Goal: Register for event/course

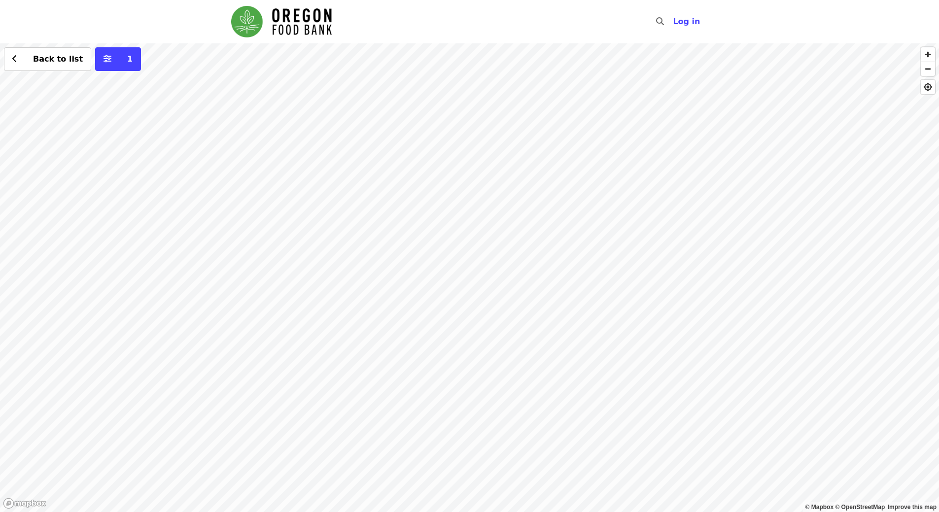
click at [526, 143] on div "Back to list 1" at bounding box center [469, 277] width 939 height 469
drag, startPoint x: 696, startPoint y: 109, endPoint x: 696, endPoint y: 390, distance: 280.4
click at [696, 390] on div "Back to list 1" at bounding box center [469, 277] width 939 height 469
drag, startPoint x: 446, startPoint y: 173, endPoint x: 517, endPoint y: 418, distance: 254.6
click at [517, 418] on div "Back to list 1" at bounding box center [469, 277] width 939 height 469
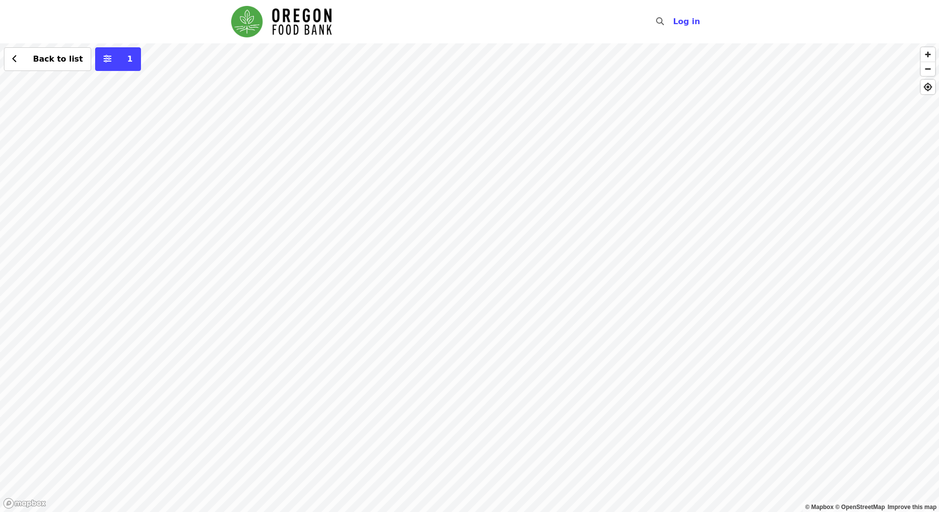
click at [315, 229] on div "Back to list 1" at bounding box center [469, 277] width 939 height 469
click at [556, 380] on div "Back to list 1" at bounding box center [469, 277] width 939 height 469
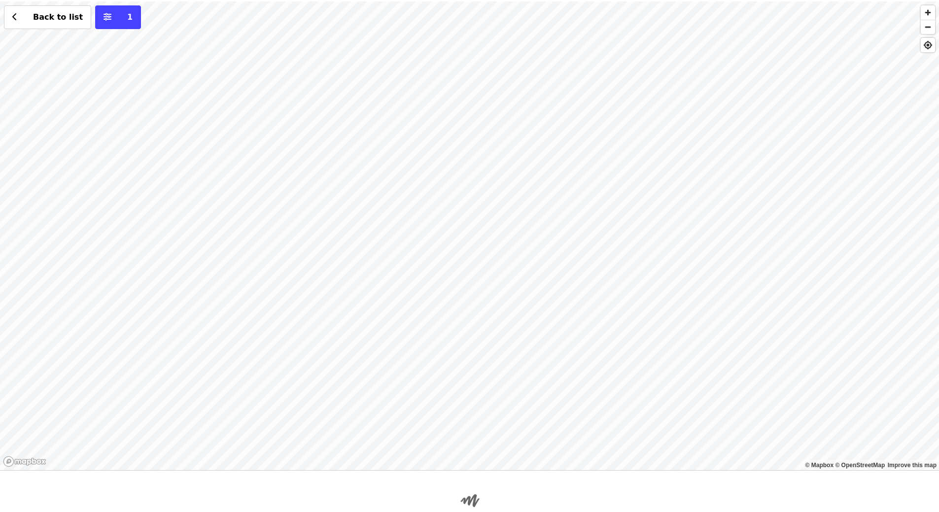
scroll to position [99, 0]
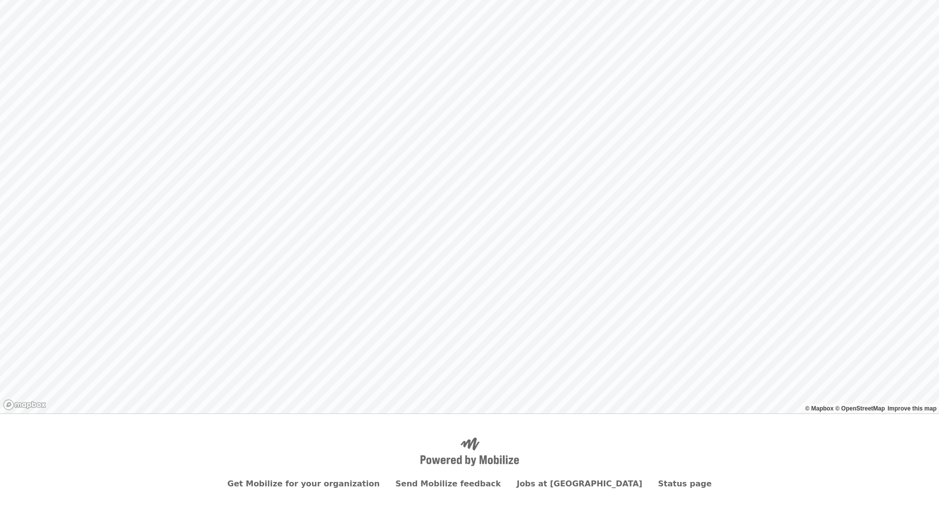
drag, startPoint x: 511, startPoint y: 203, endPoint x: 604, endPoint y: 208, distance: 92.3
click at [604, 208] on div "Back to list 1" at bounding box center [469, 179] width 939 height 469
drag, startPoint x: 128, startPoint y: 349, endPoint x: 706, endPoint y: 265, distance: 584.1
click at [706, 265] on div "Back to list 1" at bounding box center [469, 179] width 939 height 469
click at [702, 247] on div "Back to list 1" at bounding box center [469, 179] width 939 height 469
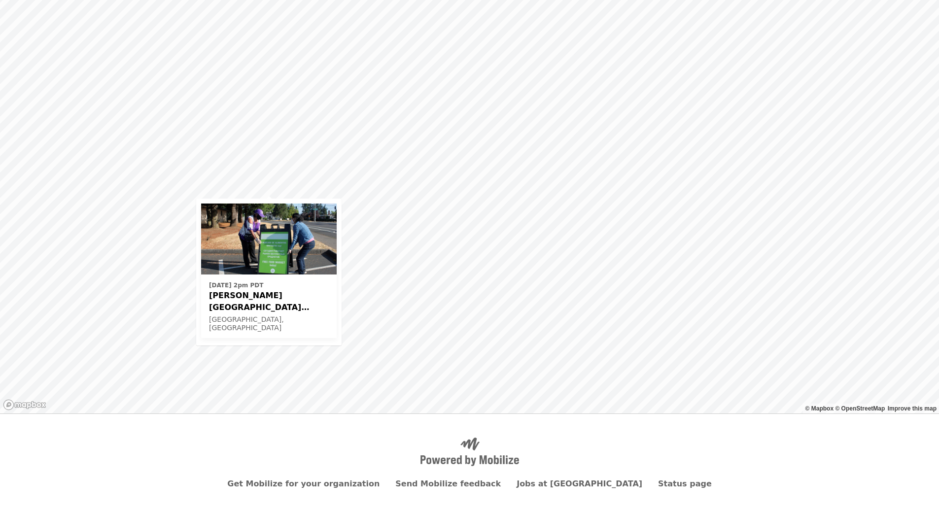
drag, startPoint x: 771, startPoint y: 164, endPoint x: 444, endPoint y: 336, distance: 369.6
click at [442, 338] on div "[DATE] 2pm PDT [PERSON_NAME][GEOGRAPHIC_DATA] (Latino Network) - Free Food Mark…" at bounding box center [469, 179] width 939 height 469
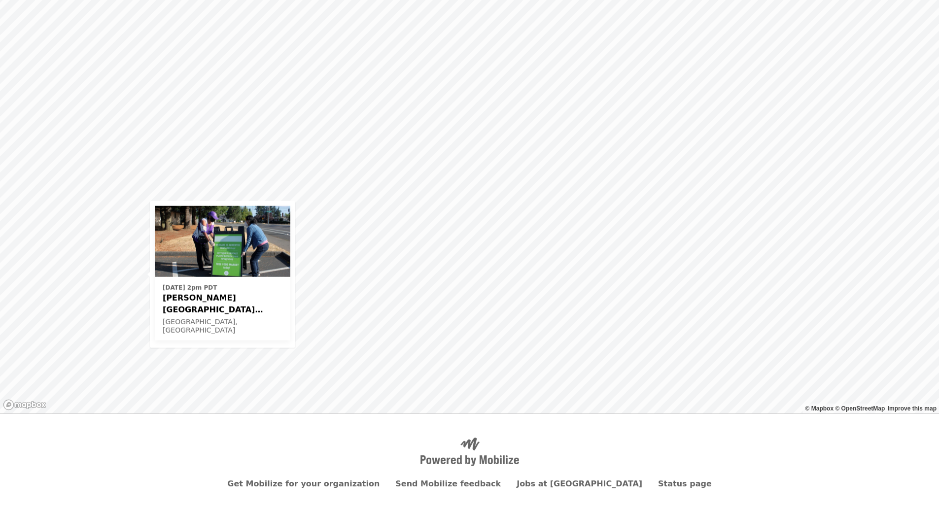
click at [761, 204] on div "[DATE] 2pm PDT [PERSON_NAME][GEOGRAPHIC_DATA] (Latino Network) - Free Food Mark…" at bounding box center [469, 179] width 939 height 469
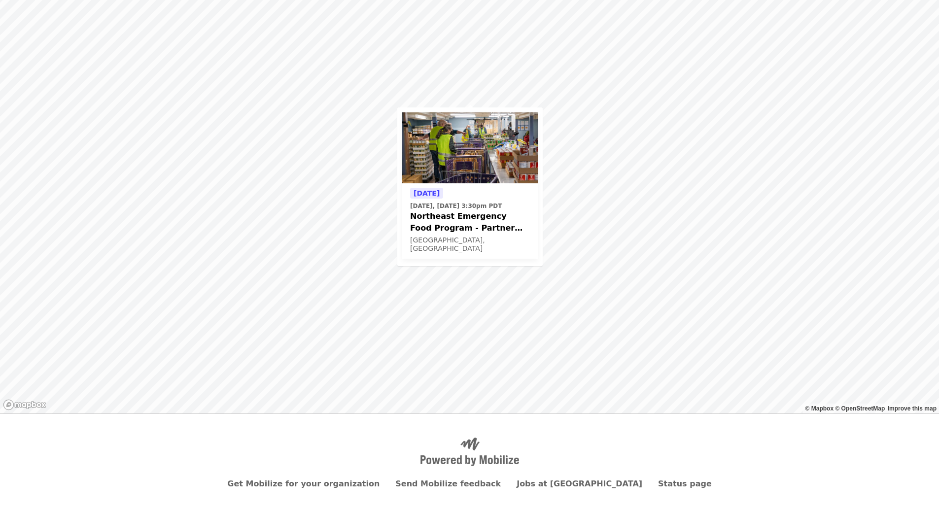
click at [499, 197] on div "[DATE] [DATE], [DATE] 3:30pm PDT Northeast Emergency Food Program - Partner Age…" at bounding box center [470, 221] width 120 height 68
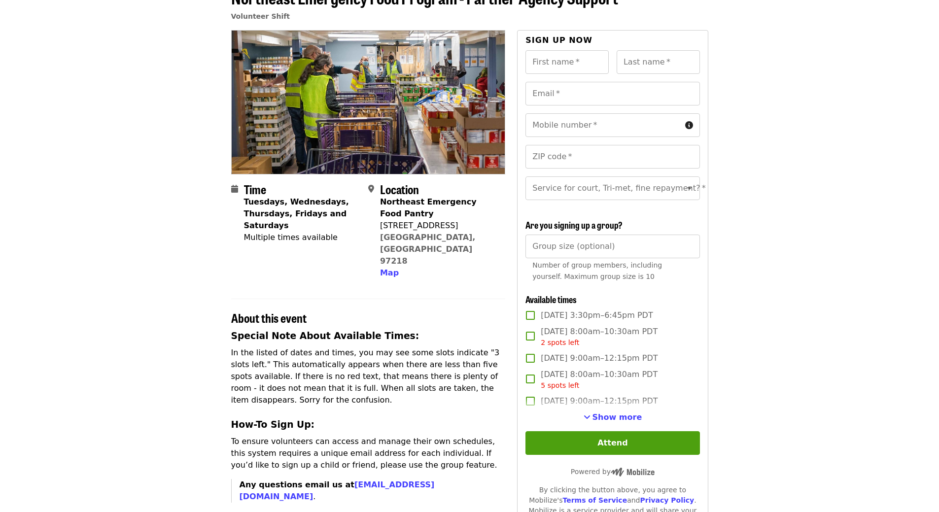
scroll to position [99, 0]
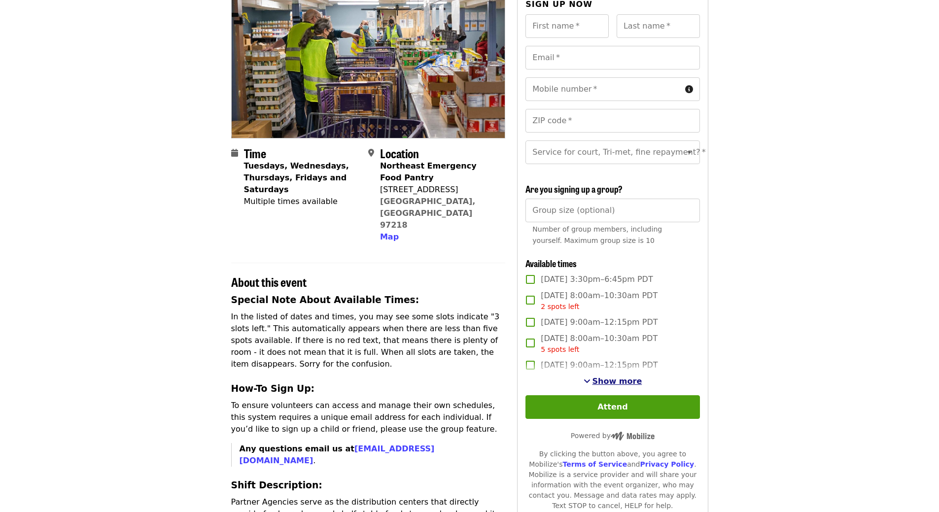
click at [602, 386] on span "Show more" at bounding box center [617, 380] width 50 height 9
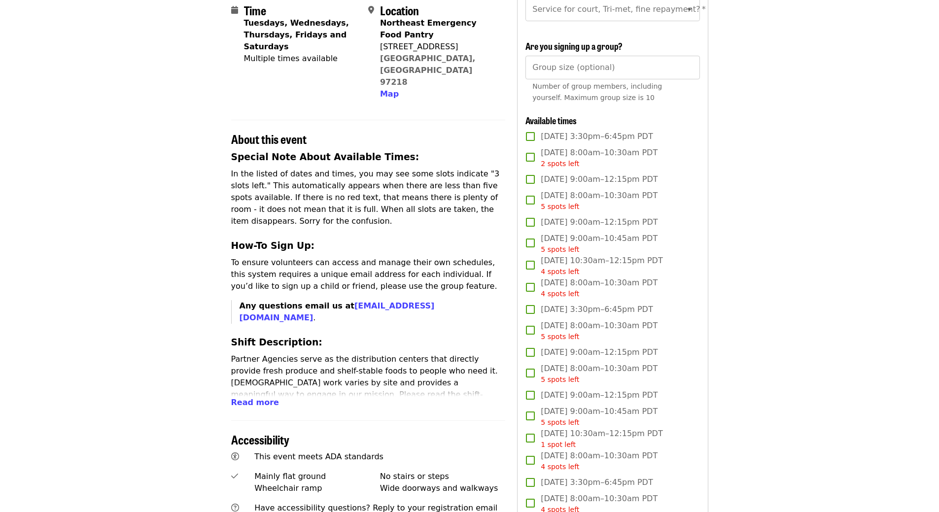
scroll to position [246, 0]
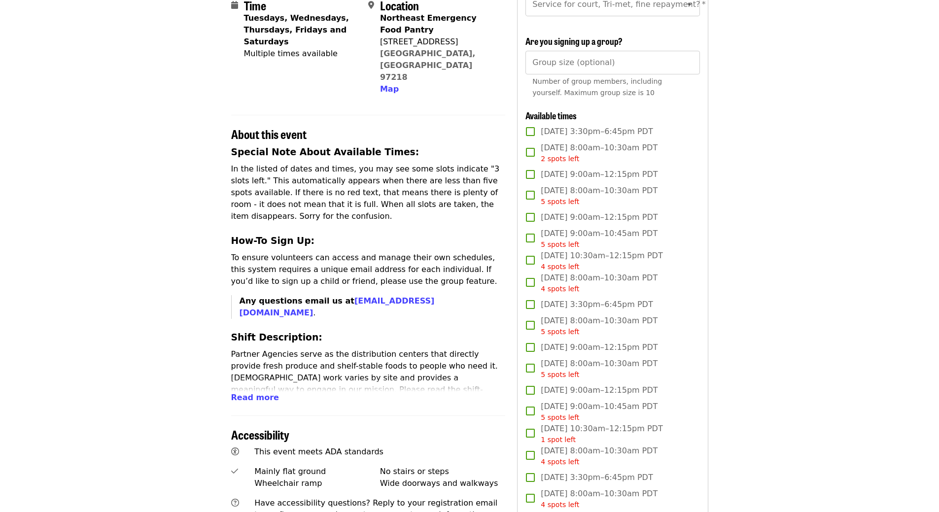
click at [590, 396] on span "Sat, Sep 13, 9:00am–12:15pm PDT" at bounding box center [599, 390] width 117 height 12
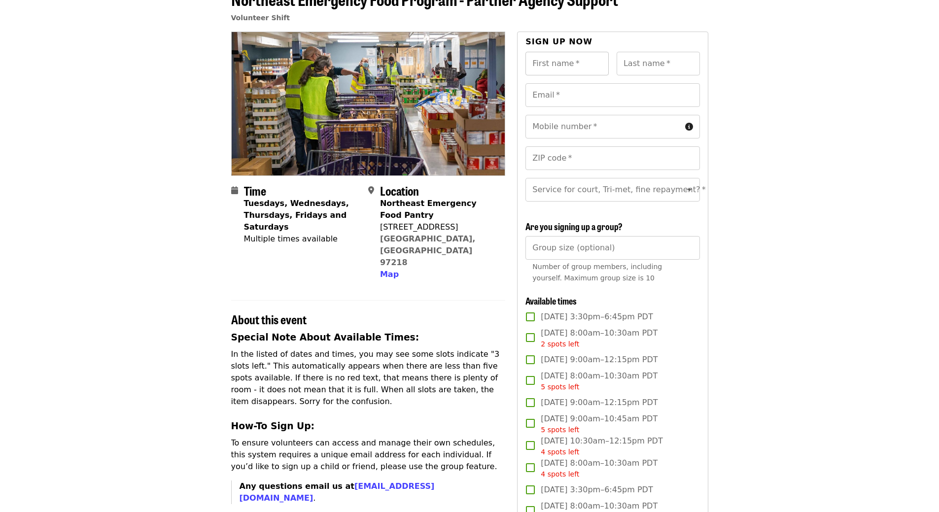
scroll to position [49, 0]
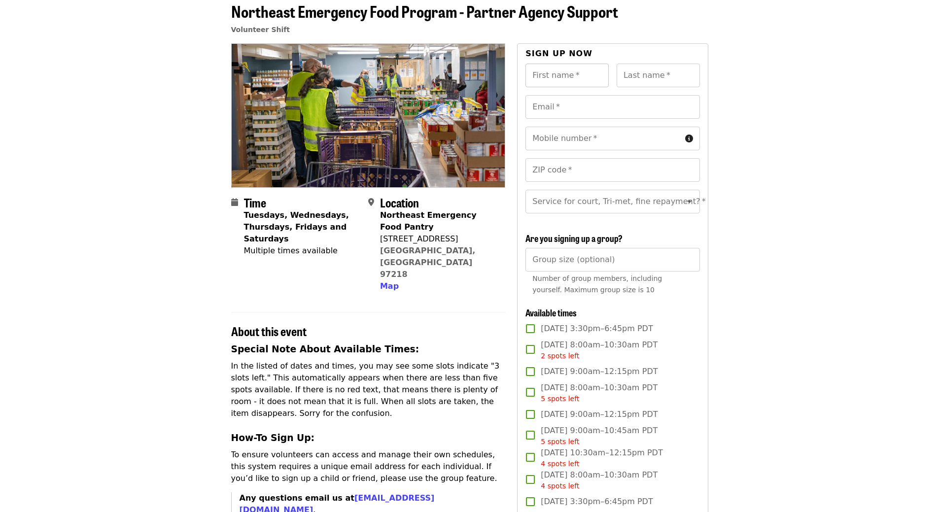
click at [577, 73] on input "First name   *" at bounding box center [566, 76] width 83 height 24
type input "*****"
click at [636, 62] on div "Sign up now" at bounding box center [612, 56] width 174 height 16
click at [637, 70] on div "Last name   * Last name *" at bounding box center [657, 76] width 83 height 24
type input "******"
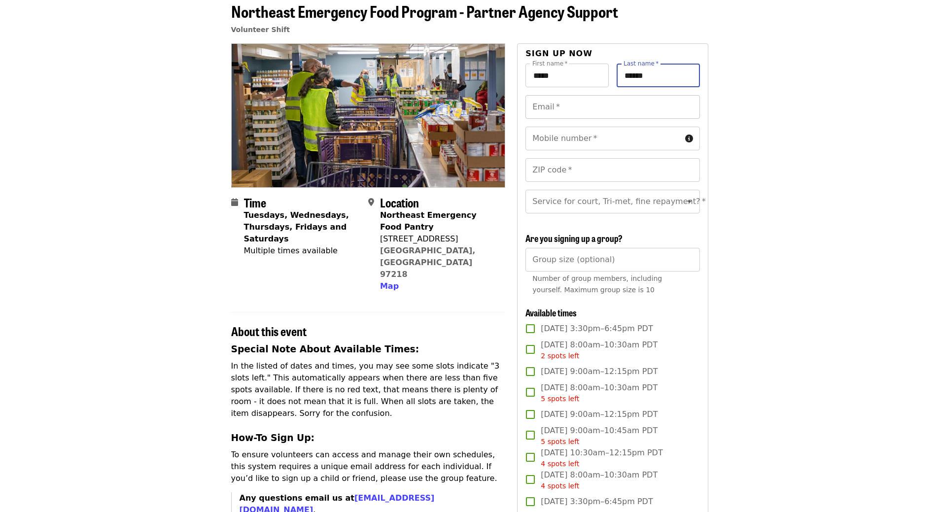
click at [604, 104] on input "Email   *" at bounding box center [612, 107] width 174 height 24
type input "**********"
click at [589, 131] on input "Mobile number   *" at bounding box center [602, 139] width 155 height 24
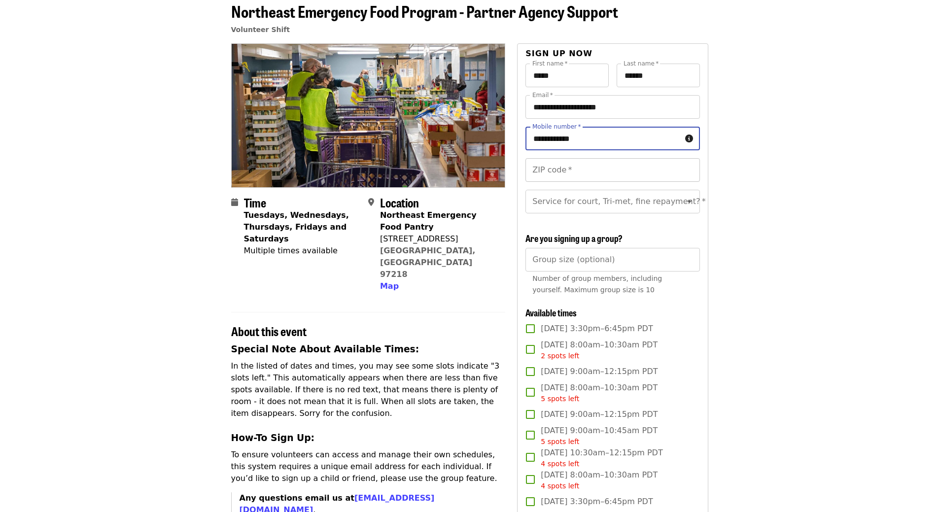
type input "**********"
click at [559, 171] on input "ZIP code   *" at bounding box center [612, 170] width 174 height 24
type input "*****"
click at [612, 207] on input "Service for court, Tri-met, fine repayment?   *" at bounding box center [600, 201] width 134 height 19
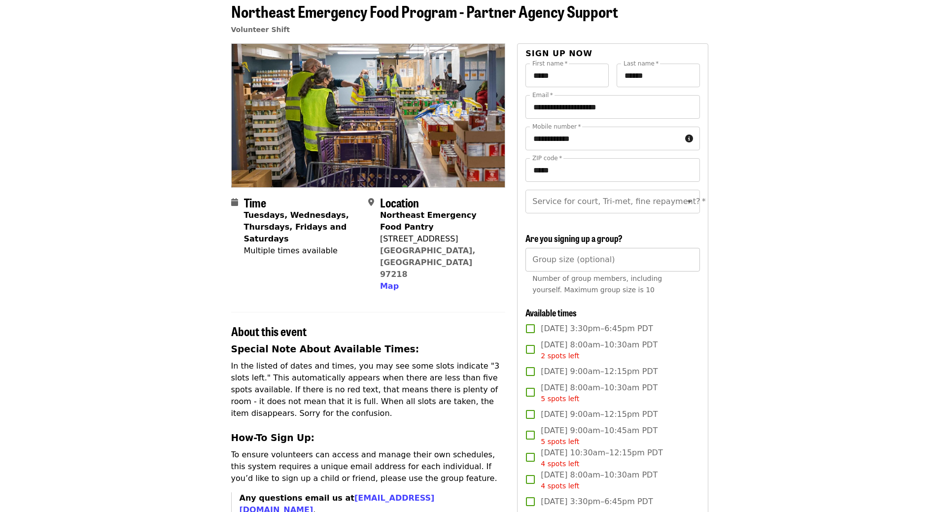
scroll to position [99, 0]
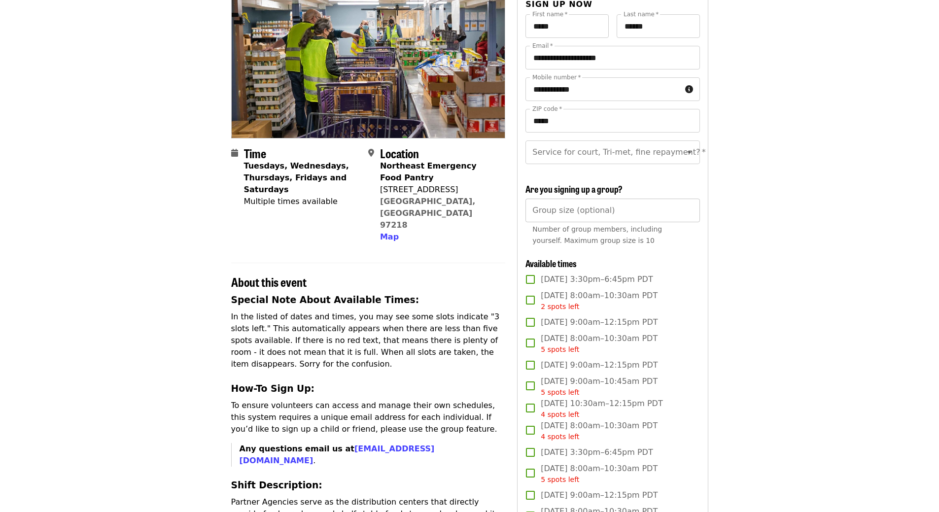
click at [581, 218] on input "Group size (optional)" at bounding box center [612, 211] width 174 height 24
click at [689, 222] on input "*" at bounding box center [612, 211] width 174 height 24
type input "*"
click at [689, 217] on input "*" at bounding box center [612, 211] width 174 height 24
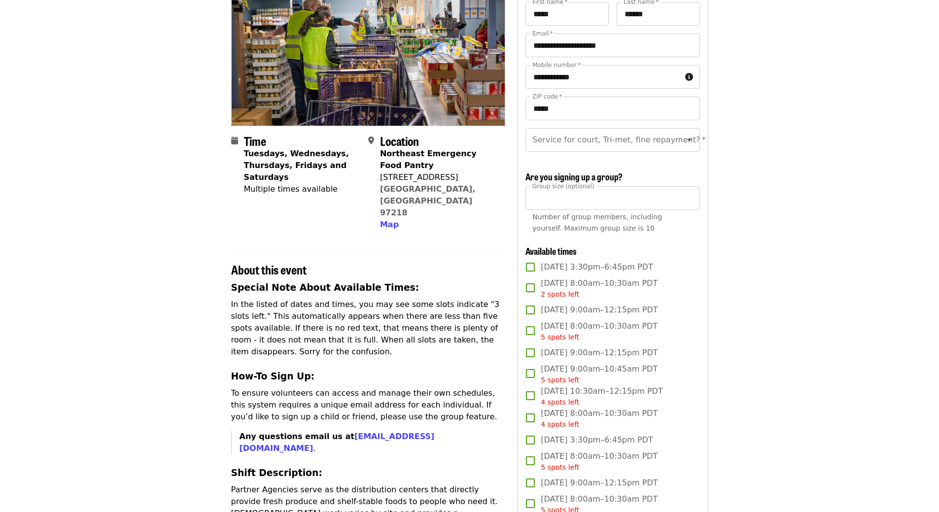
scroll to position [49, 0]
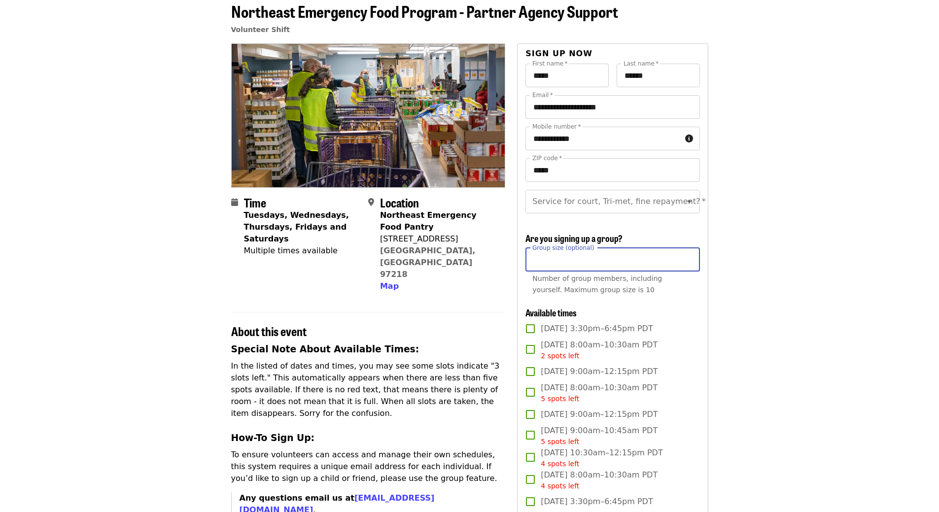
drag, startPoint x: 572, startPoint y: 272, endPoint x: 523, endPoint y: 272, distance: 48.8
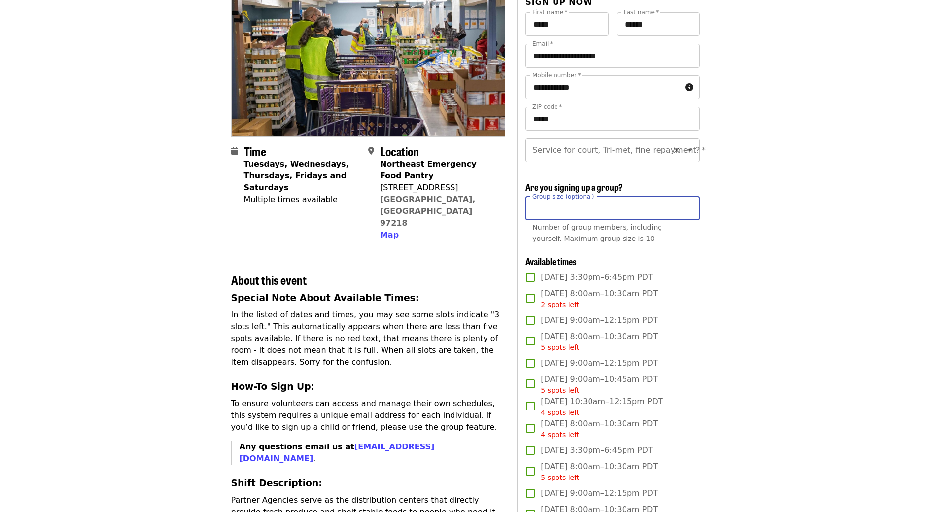
scroll to position [99, 0]
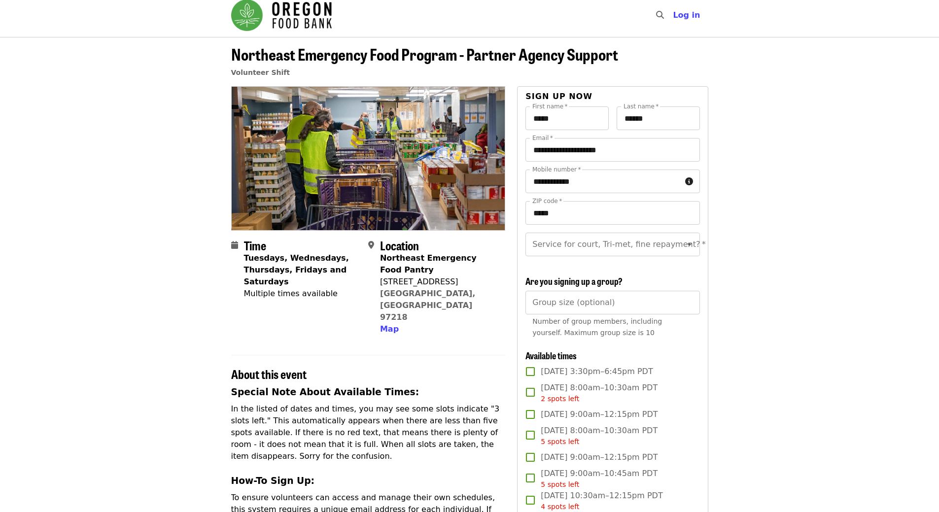
scroll to position [0, 0]
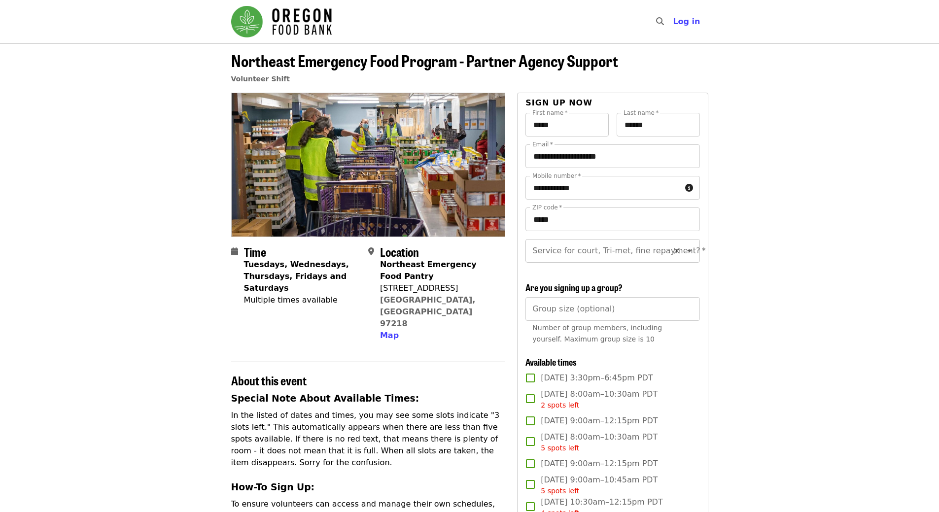
click at [660, 251] on div "Service for court, Tri-met, fine repayment? *" at bounding box center [612, 251] width 174 height 24
click at [683, 247] on icon "Open" at bounding box center [689, 251] width 12 height 12
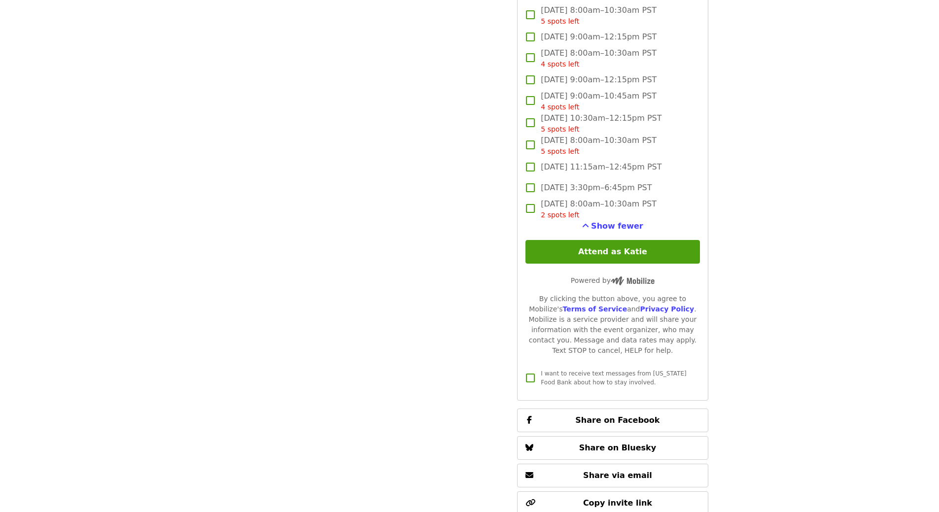
scroll to position [2365, 0]
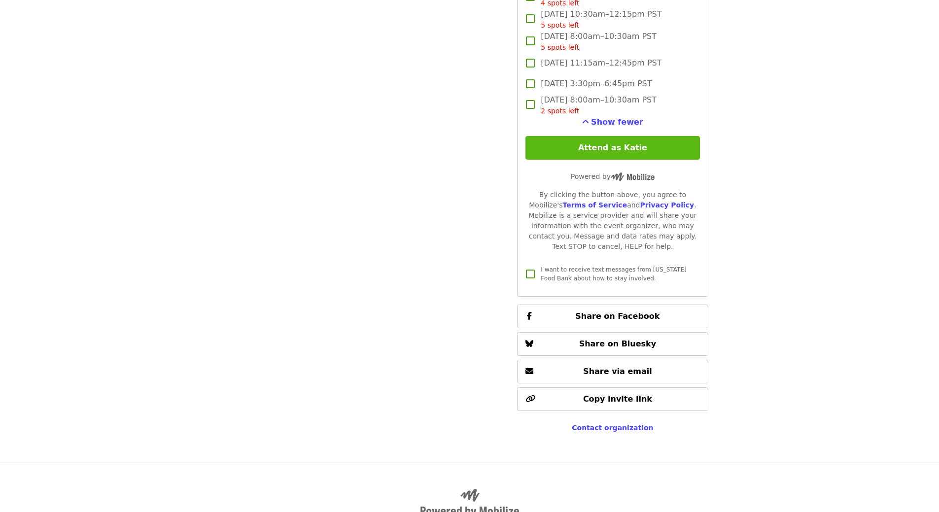
click at [610, 160] on button "Attend as Katie" at bounding box center [612, 148] width 174 height 24
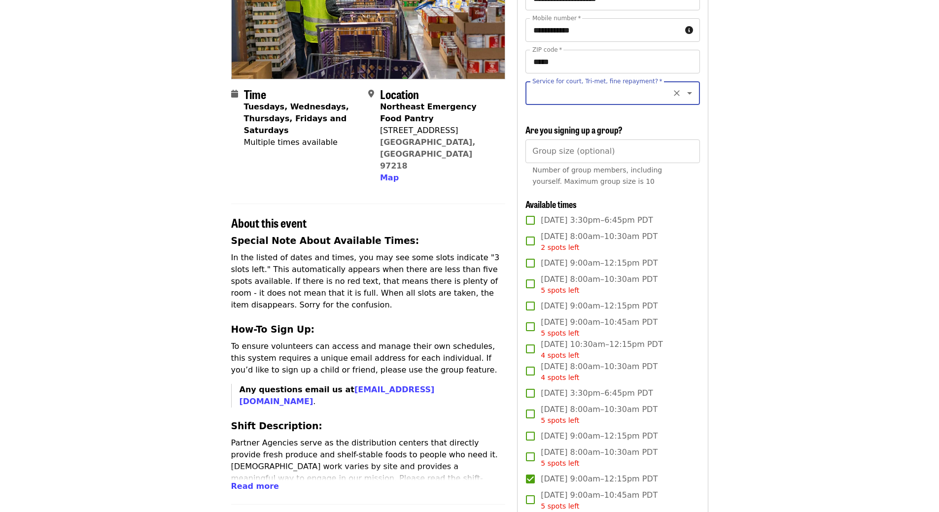
scroll to position [143, 0]
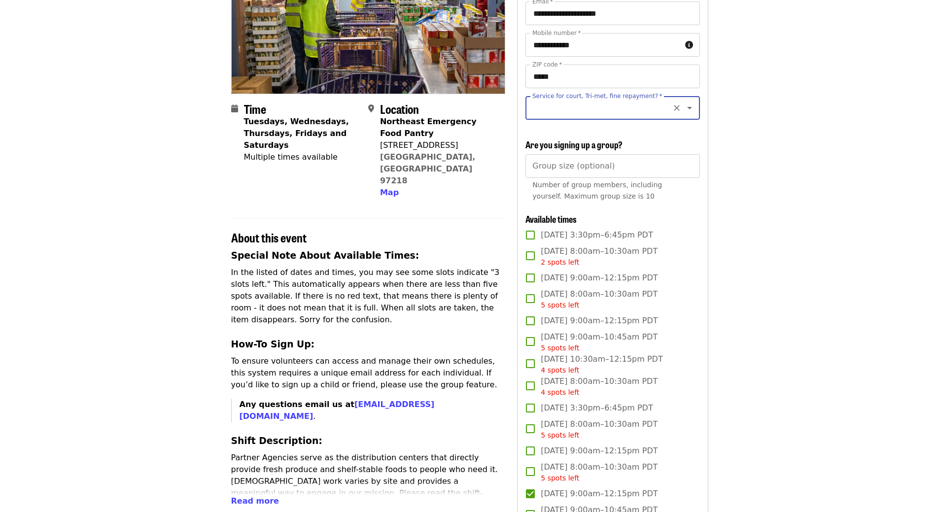
click at [672, 105] on icon "Clear" at bounding box center [677, 108] width 10 height 10
click at [683, 108] on icon "Open" at bounding box center [689, 108] width 12 height 12
click at [573, 137] on li "No" at bounding box center [608, 135] width 167 height 18
type input "**"
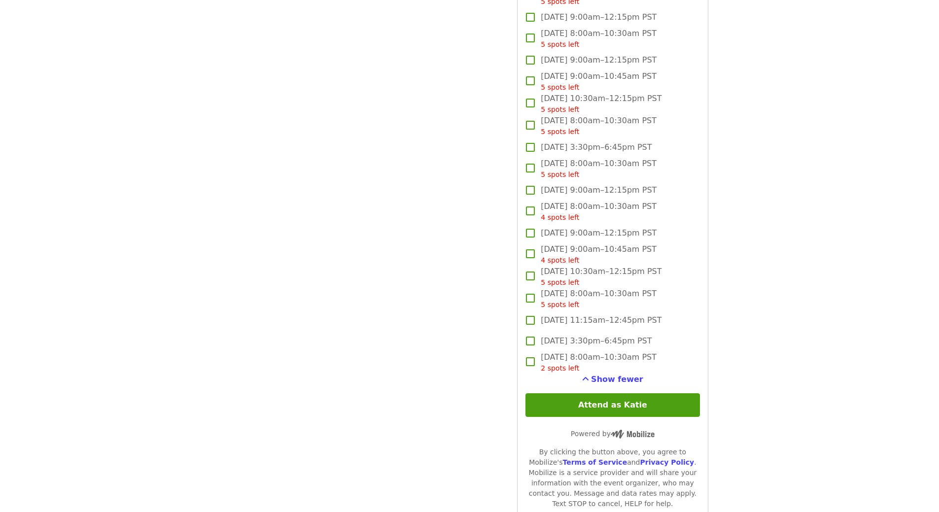
scroll to position [2212, 0]
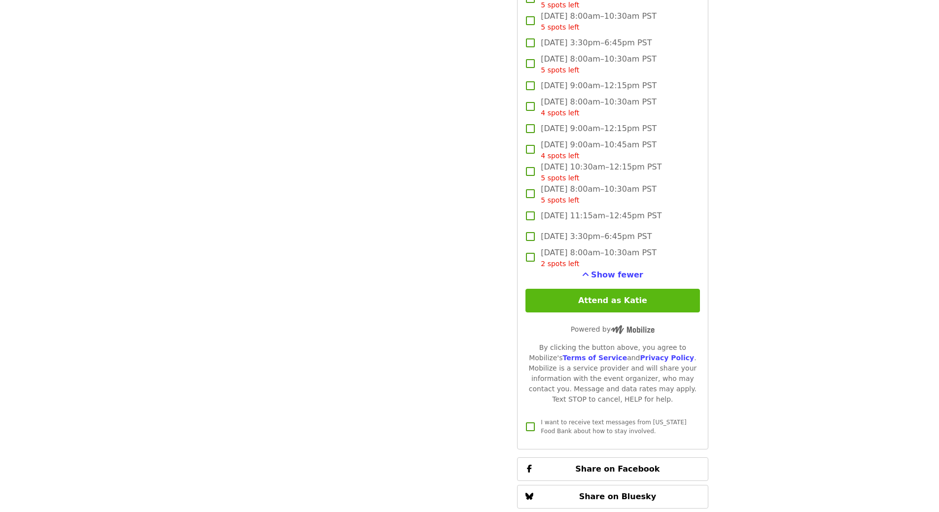
click at [579, 310] on button "Attend as Katie" at bounding box center [612, 301] width 174 height 24
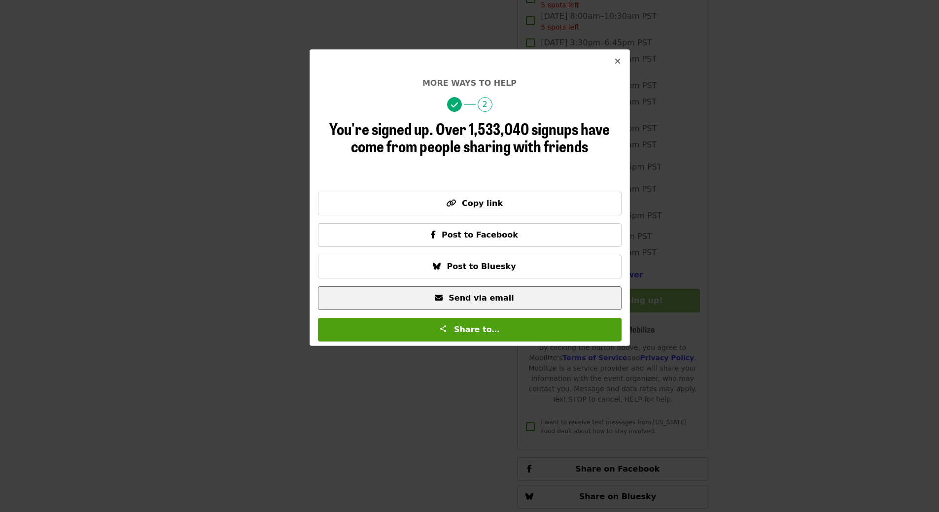
click at [478, 303] on span "Send via email" at bounding box center [480, 297] width 65 height 9
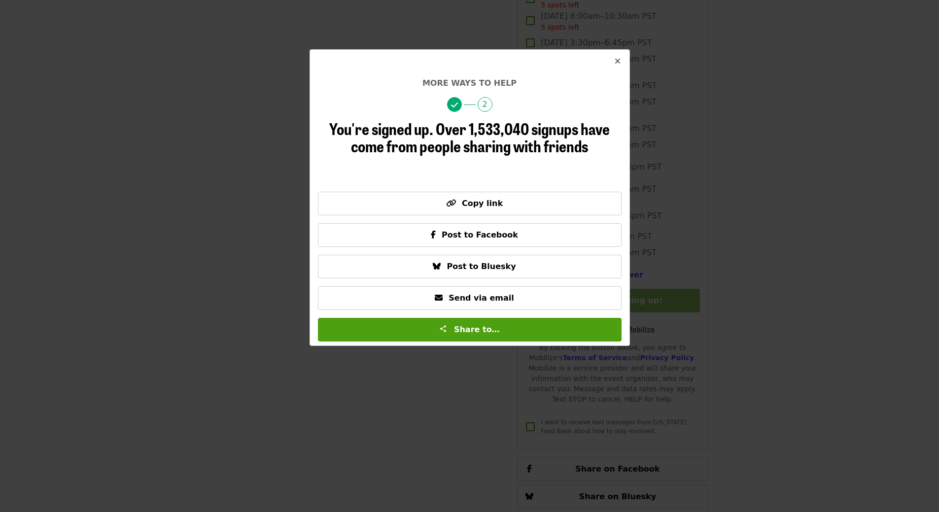
click at [607, 48] on div "More ways to help 2 You're signed up. Over 1,533,040 signups have come from peo…" at bounding box center [469, 256] width 939 height 512
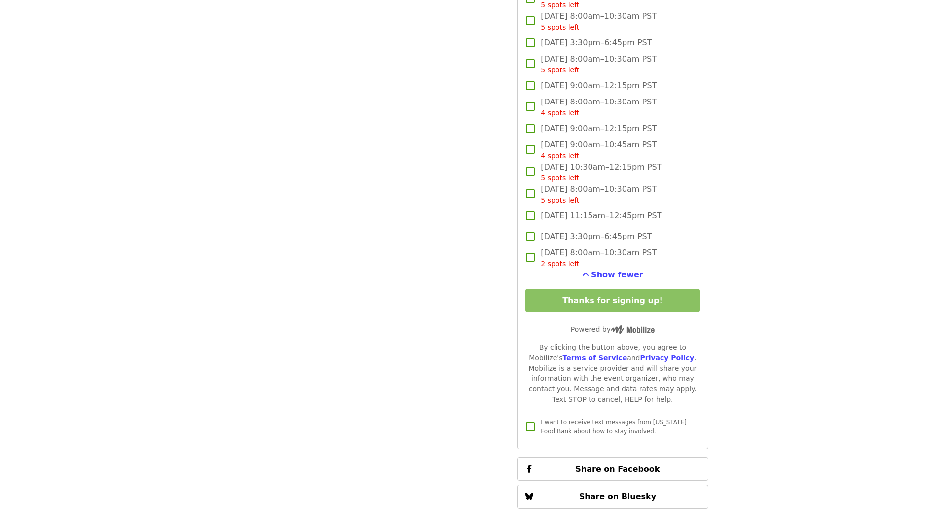
click at [621, 49] on span "Tue, Nov 18, 3:30pm–6:45pm PST" at bounding box center [596, 43] width 111 height 12
click at [585, 49] on span "Tue, Nov 18, 3:30pm–6:45pm PST" at bounding box center [596, 43] width 111 height 12
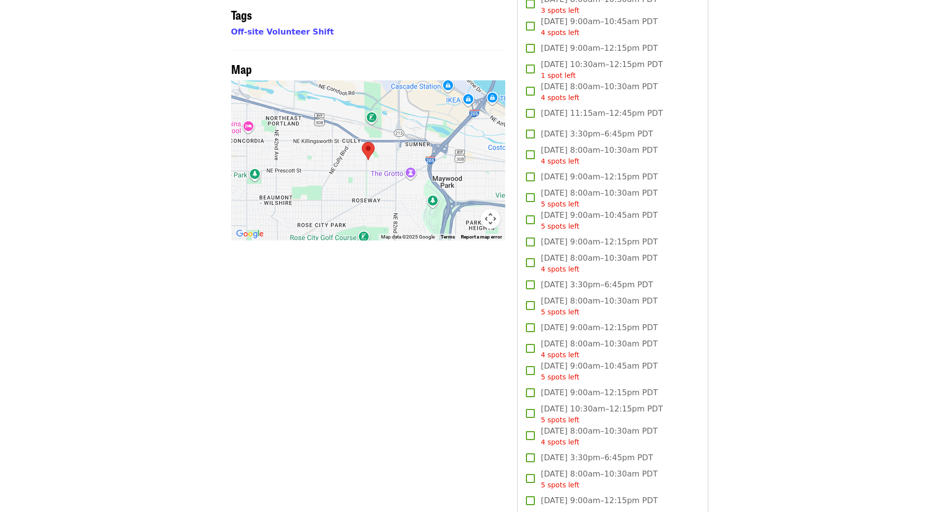
scroll to position [586, 0]
